Goal: Find specific page/section: Locate a particular part of the current website

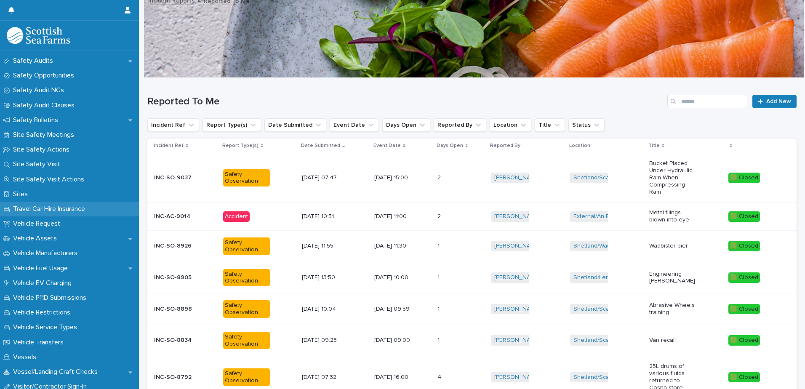
scroll to position [547, 0]
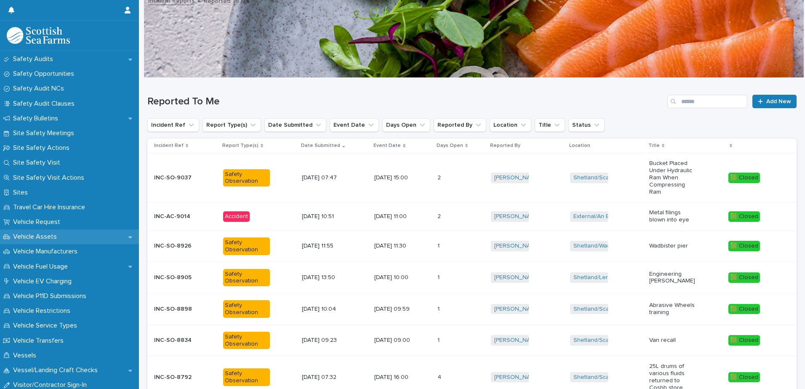
click at [48, 236] on p "Vehicle Assets" at bounding box center [37, 237] width 54 height 8
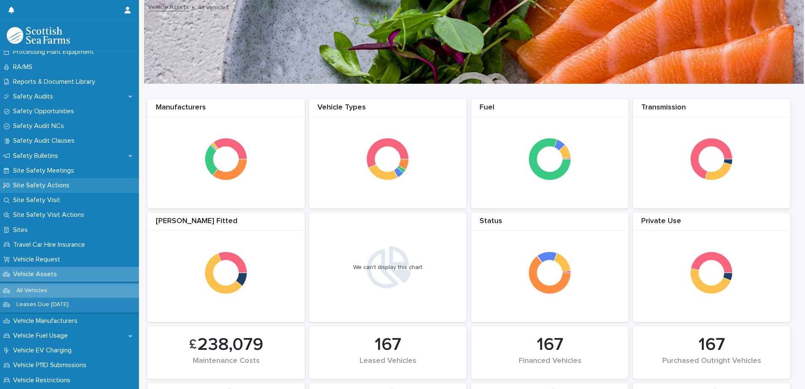
scroll to position [463, 0]
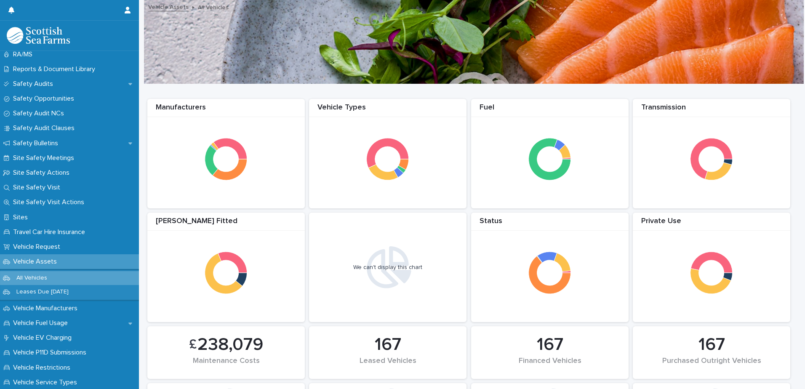
click at [35, 278] on p "All Vehicles" at bounding box center [32, 277] width 44 height 7
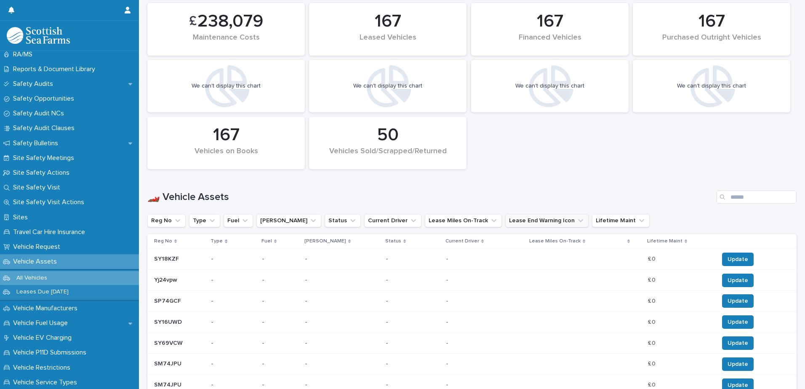
scroll to position [337, 0]
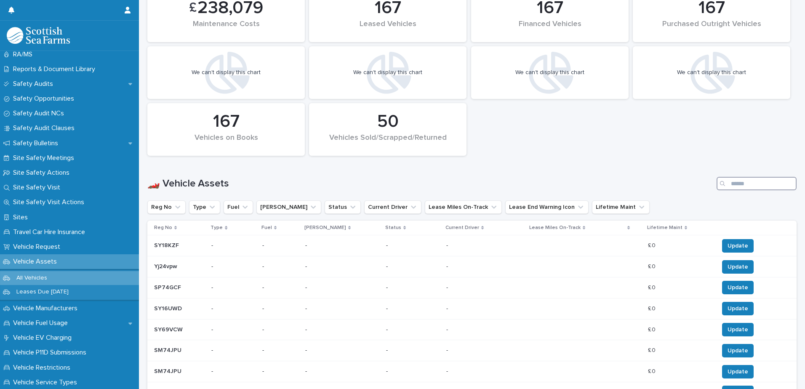
click at [739, 185] on input "Search" at bounding box center [756, 183] width 80 height 13
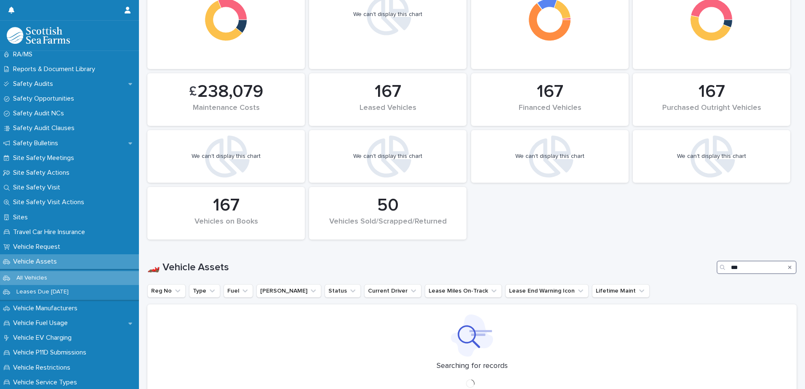
scroll to position [141, 0]
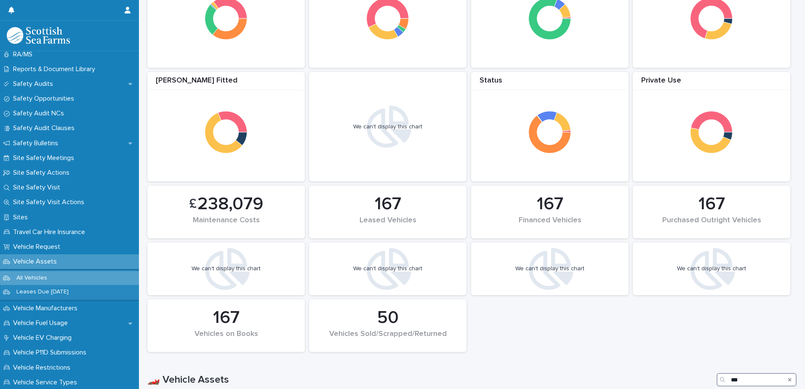
scroll to position [242, 0]
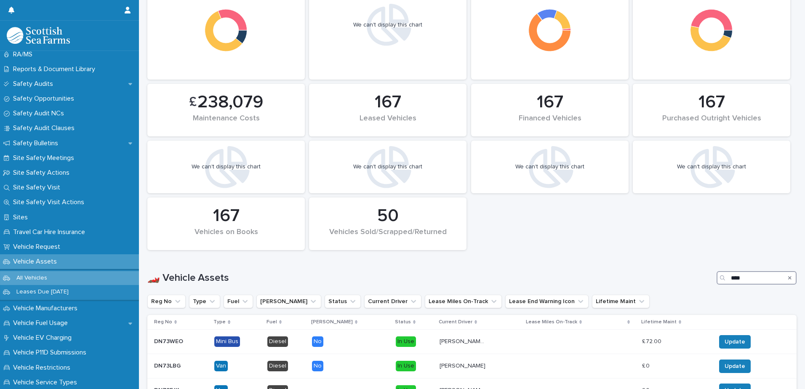
scroll to position [218, 0]
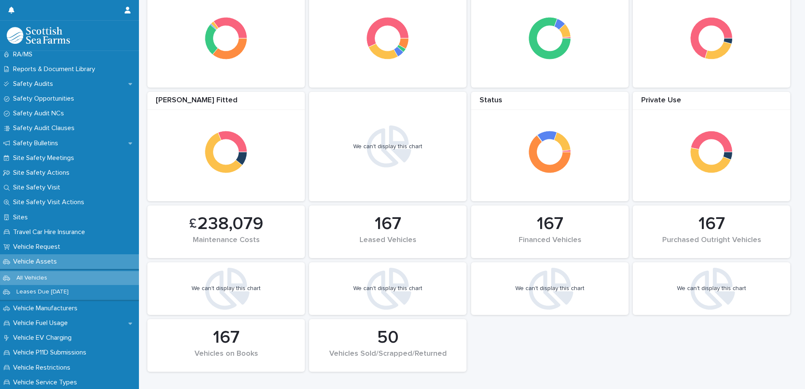
scroll to position [134, 0]
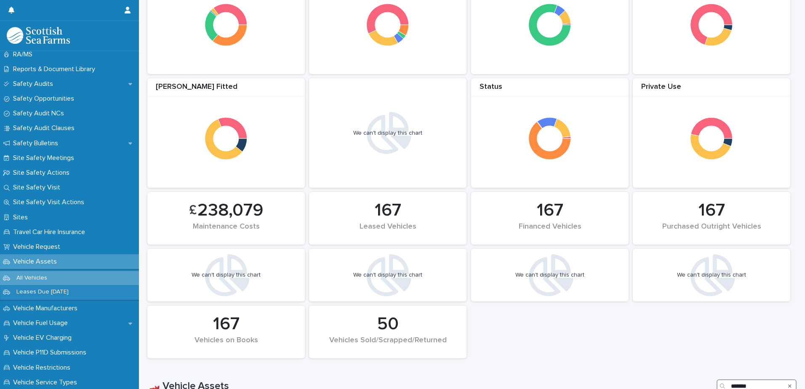
type input "*******"
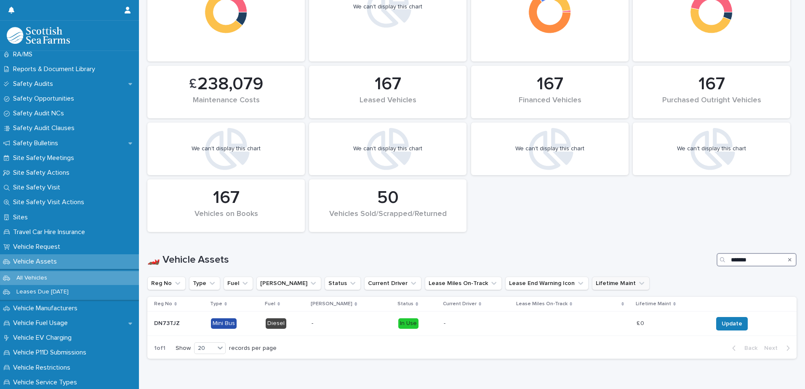
scroll to position [285, 0]
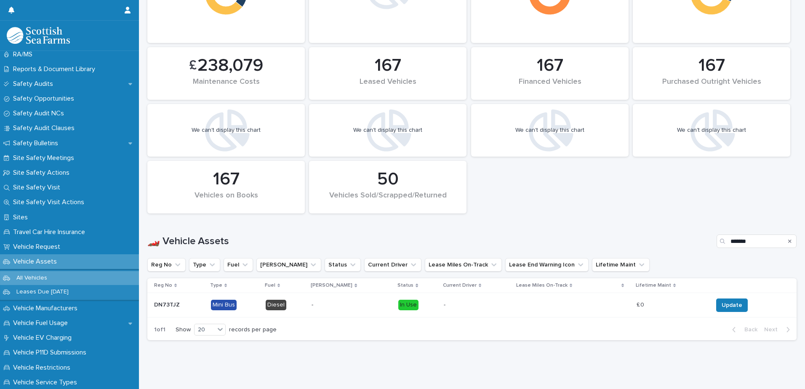
click at [170, 300] on p "DN73TJZ" at bounding box center [167, 304] width 27 height 9
